Goal: Transaction & Acquisition: Purchase product/service

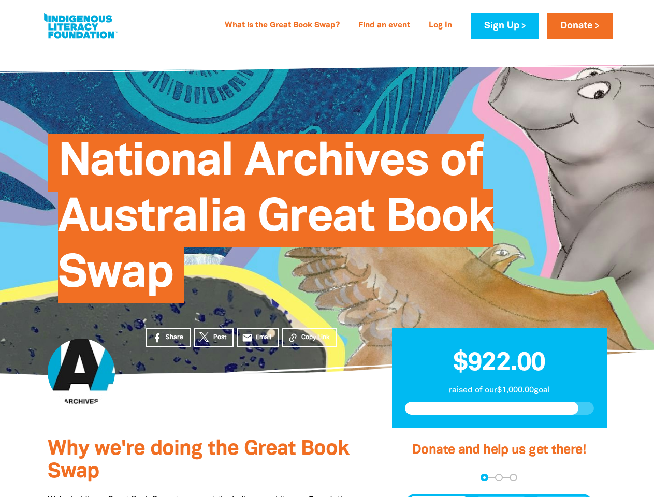
click at [327, 249] on span "National Archives of Australia Great Book Swap" at bounding box center [275, 222] width 435 height 162
click at [418, 478] on div "arrow_back Back Step 1 Step 2 Step 3" at bounding box center [498, 478] width 189 height 8
click at [484, 477] on div "Navigate to step 1 of 3 to enter your donation amount" at bounding box center [484, 477] width 3 height 3
click at [439, 497] on span "Donation frequency" at bounding box center [438, 505] width 64 height 19
click at [501, 497] on button "Weekly" at bounding box center [501, 505] width 57 height 19
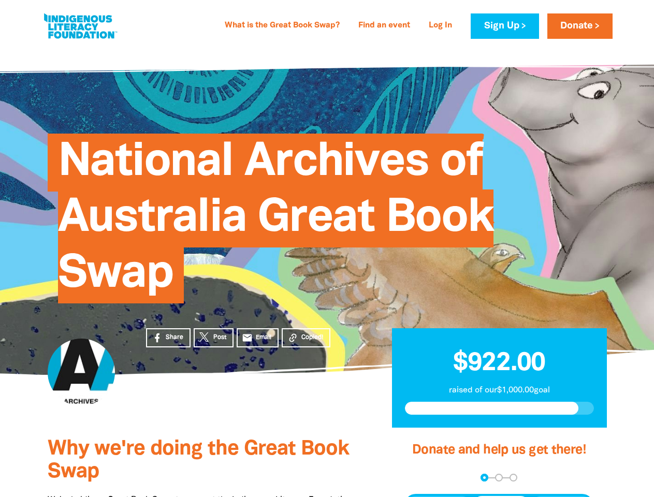
click at [561, 497] on button "Monthly" at bounding box center [562, 505] width 60 height 19
